Goal: Check status: Check status

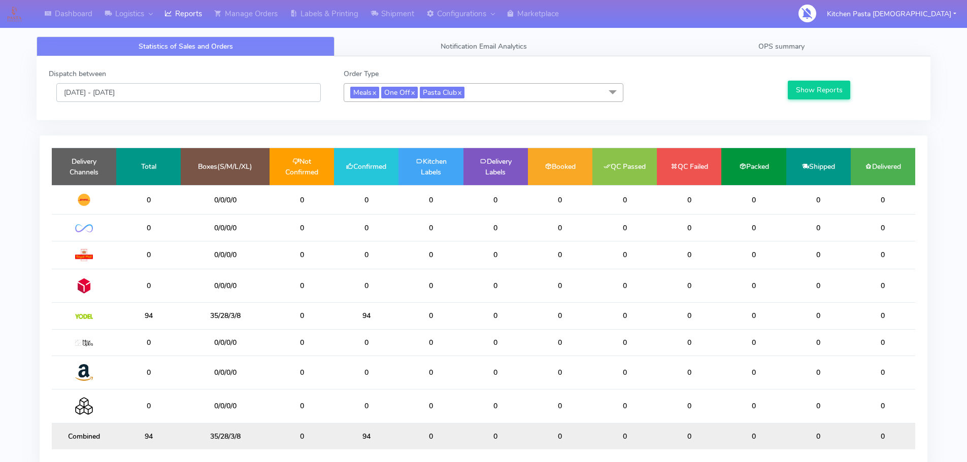
click at [158, 93] on input "17/08/2025 - 17/08/2025" at bounding box center [188, 92] width 264 height 19
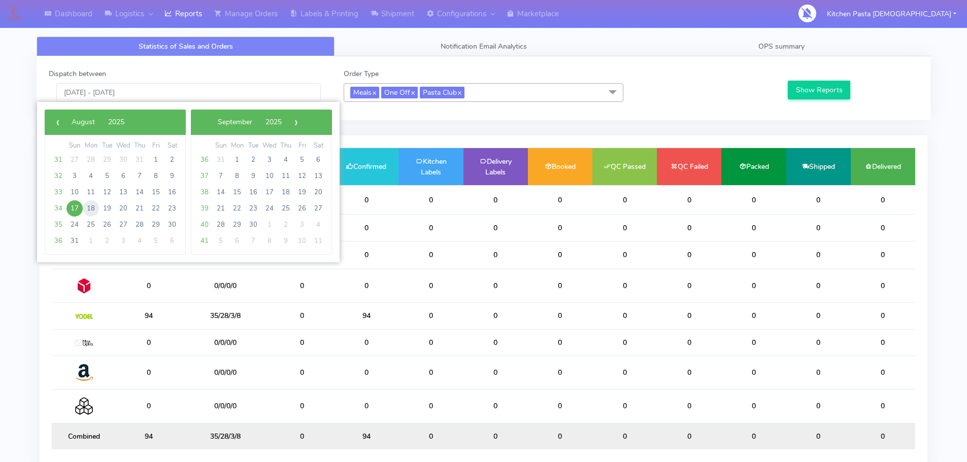
click at [90, 206] on span "18" at bounding box center [91, 208] width 16 height 16
type input "[DATE] - [DATE]"
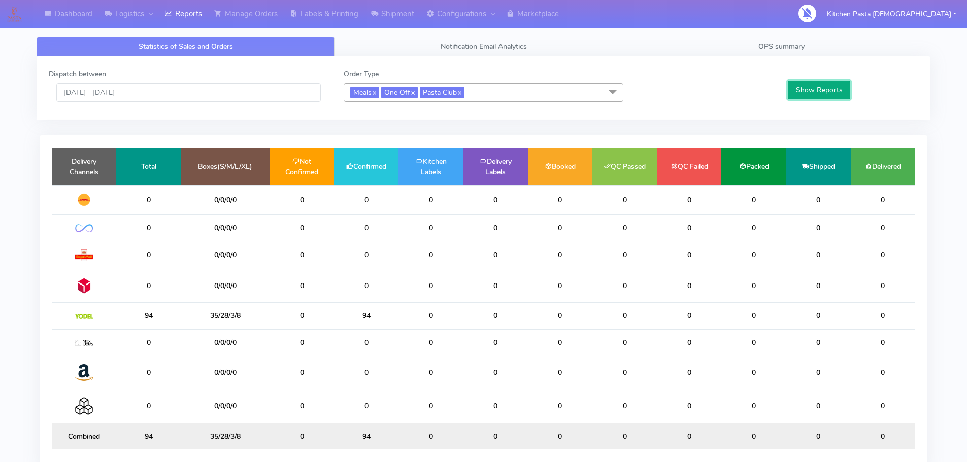
click at [829, 97] on button "Show Reports" at bounding box center [819, 90] width 62 height 19
click at [161, 90] on input "[DATE] - [DATE]" at bounding box center [188, 92] width 264 height 19
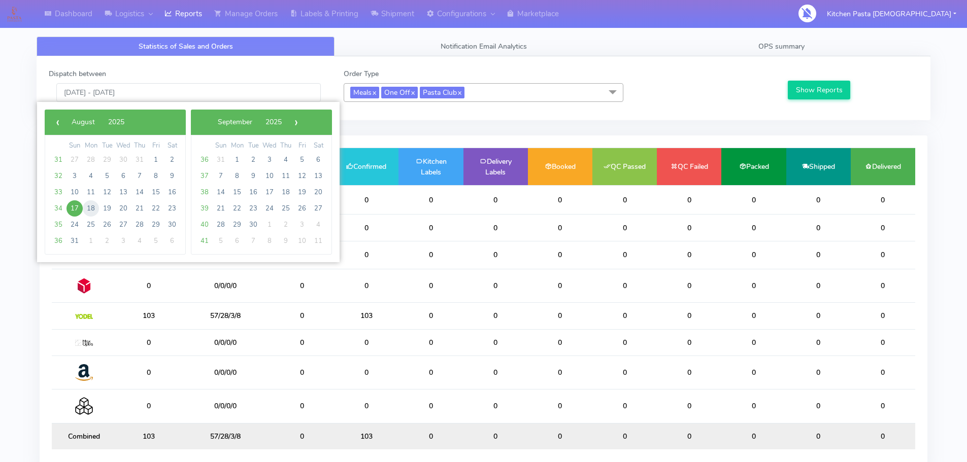
click at [90, 205] on span "18" at bounding box center [91, 208] width 16 height 16
type input "18/08/2025 - 18/08/2025"
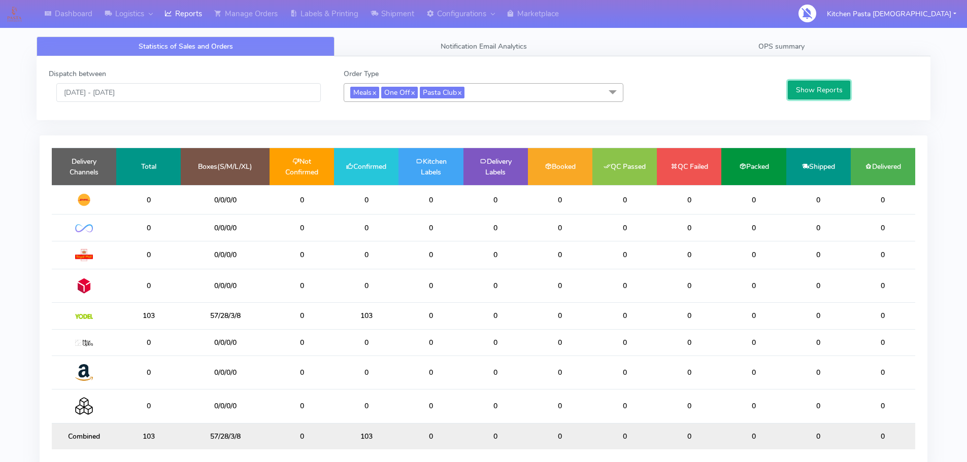
click at [826, 96] on button "Show Reports" at bounding box center [819, 90] width 62 height 19
click at [758, 41] on link "OPS summary" at bounding box center [781, 47] width 298 height 20
click at [758, 39] on link "OPS summary" at bounding box center [781, 47] width 298 height 20
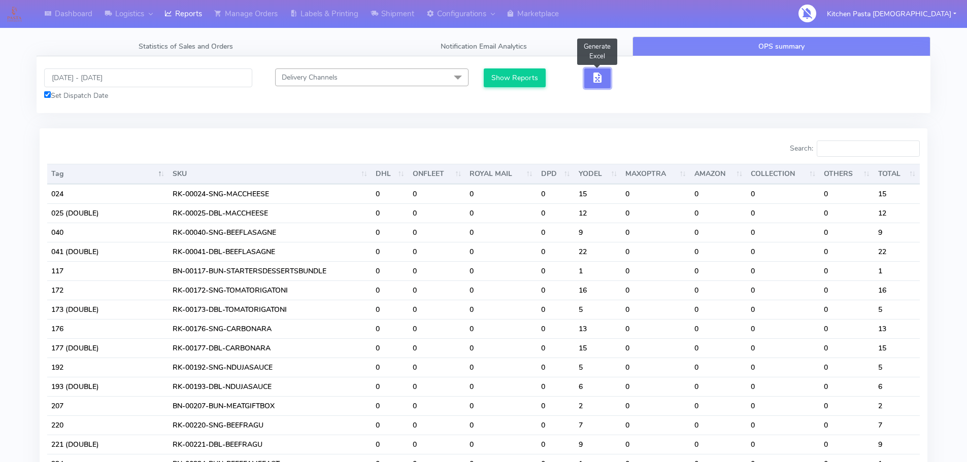
click at [594, 84] on span "button" at bounding box center [597, 80] width 12 height 10
click at [638, 77] on span "button" at bounding box center [634, 80] width 12 height 10
